Goal: Check status: Check status

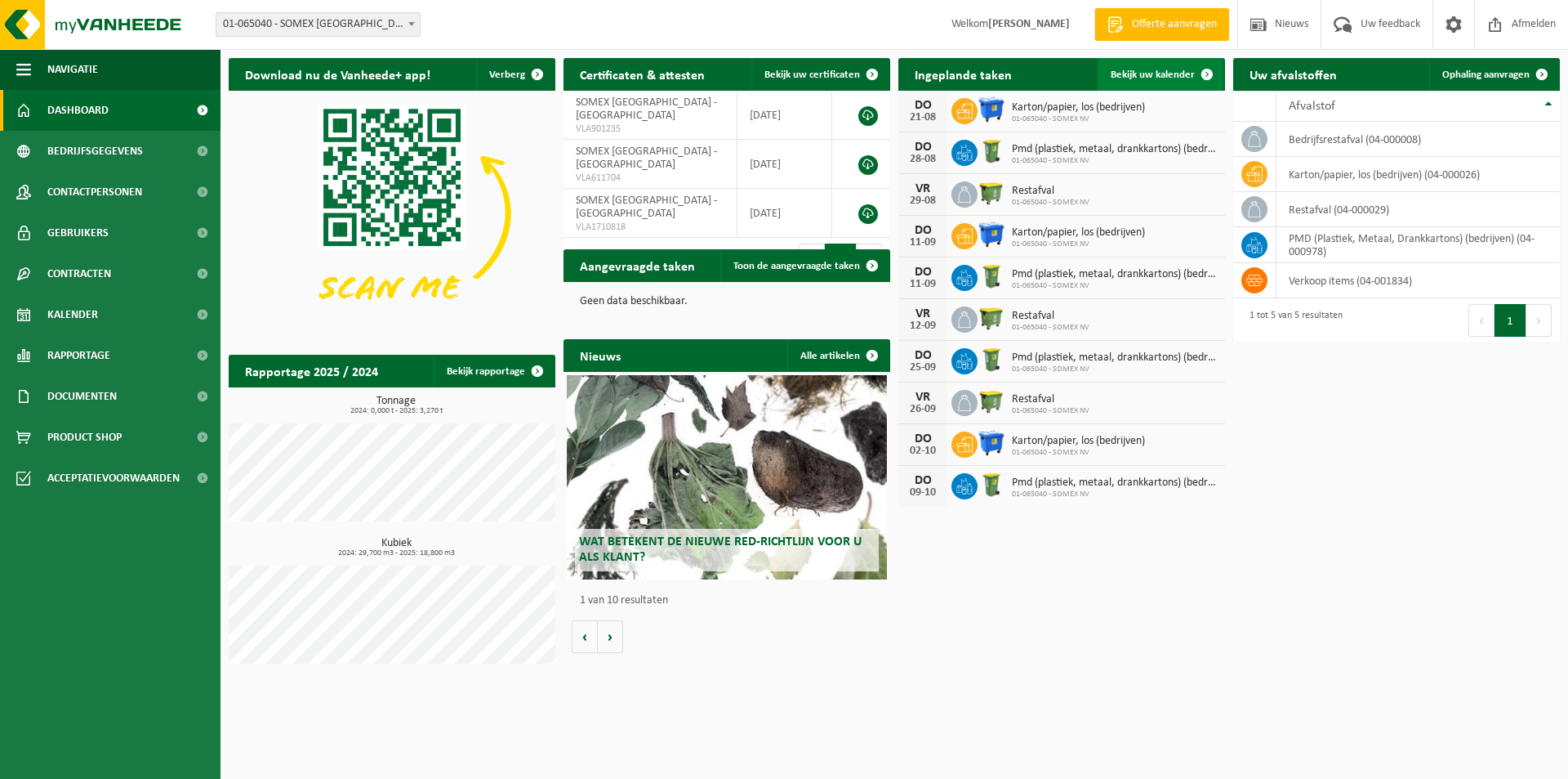
click at [1161, 79] on span "Bekijk uw kalender" at bounding box center [1153, 74] width 84 height 11
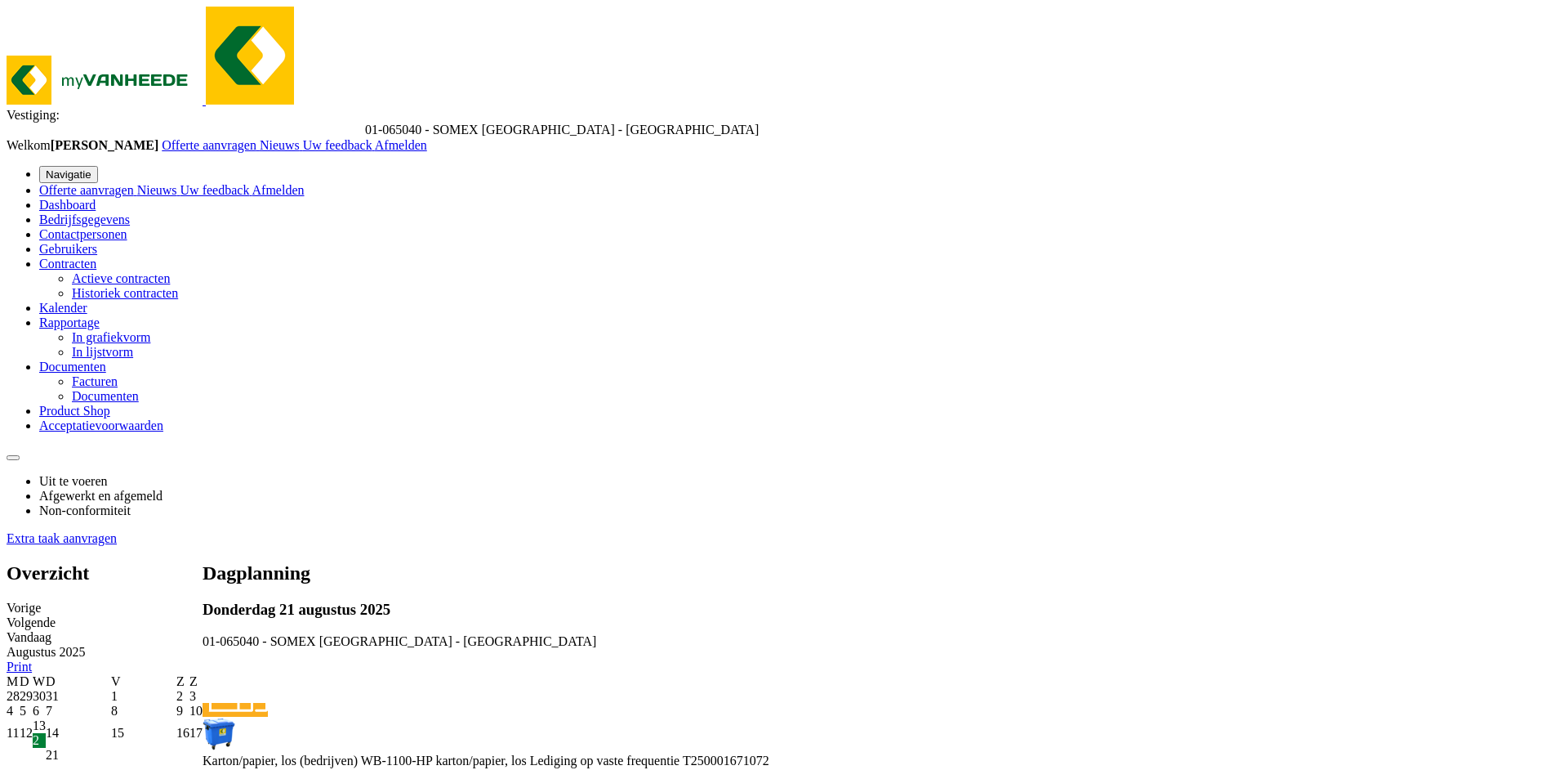
click at [96, 270] on span "Contracten" at bounding box center [68, 263] width 57 height 14
click at [109, 285] on span "Actieve contracten" at bounding box center [121, 278] width 98 height 14
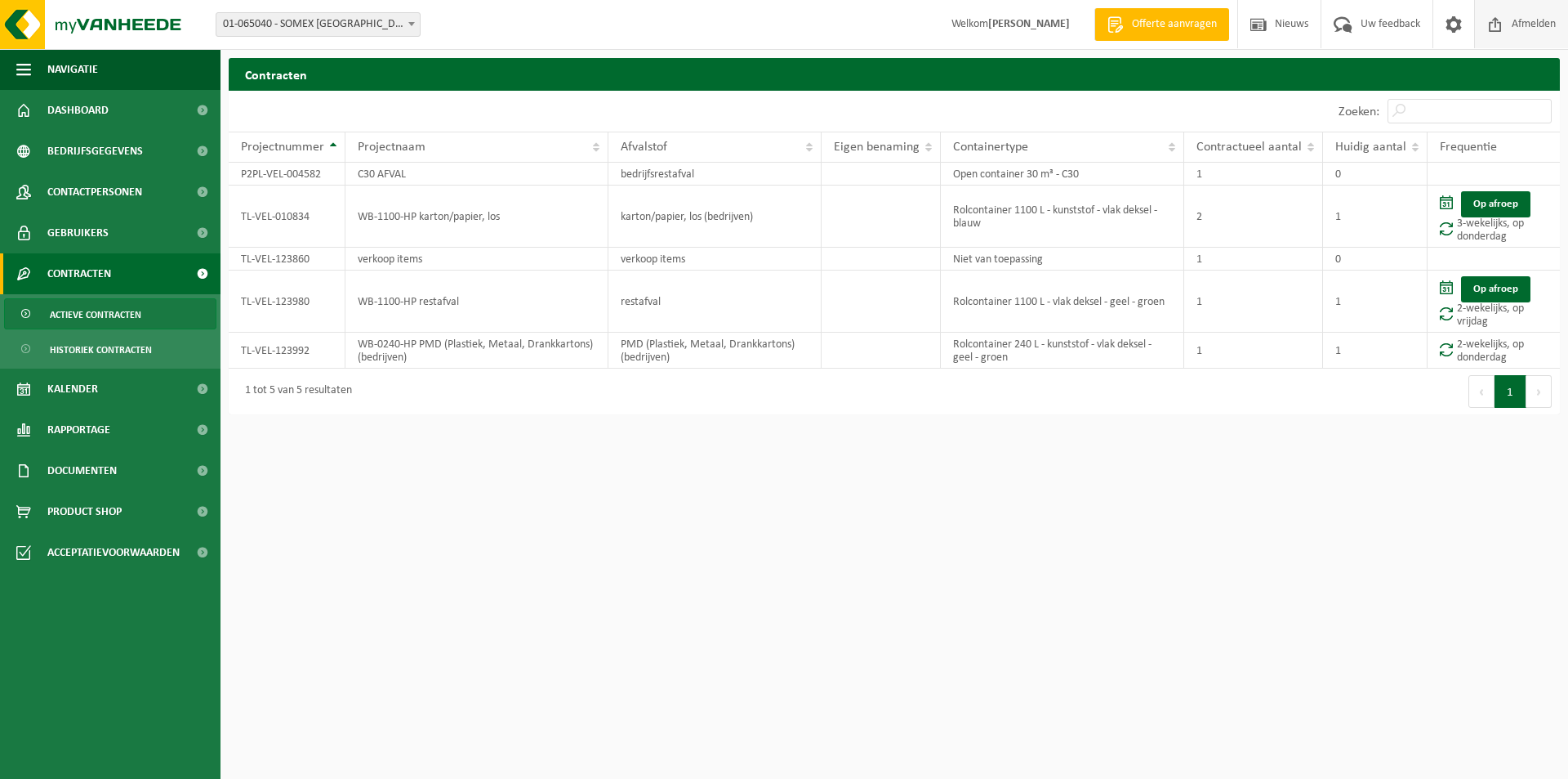
click at [1503, 20] on span at bounding box center [1495, 24] width 25 height 48
